Goal: Task Accomplishment & Management: Manage account settings

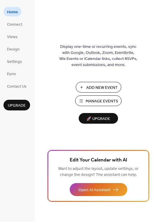
click at [103, 101] on span "Manage Events" at bounding box center [101, 101] width 32 height 6
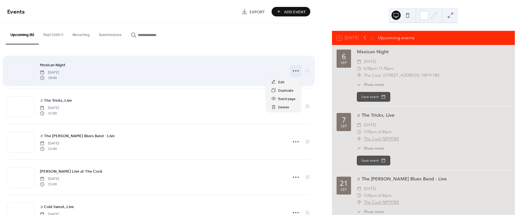
click at [295, 70] on circle at bounding box center [295, 70] width 1 height 1
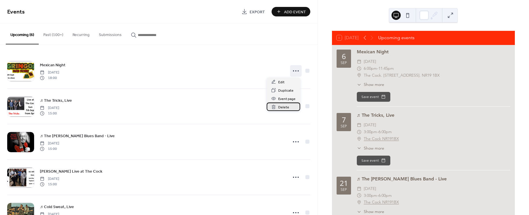
click at [284, 108] on span "Delete" at bounding box center [283, 108] width 11 height 6
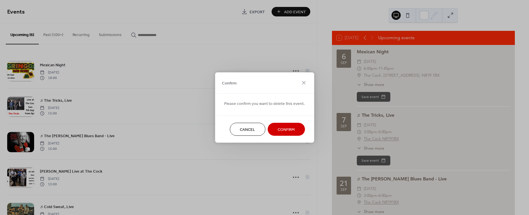
click at [285, 129] on span "Confirm" at bounding box center [286, 130] width 17 height 6
